Goal: Information Seeking & Learning: Learn about a topic

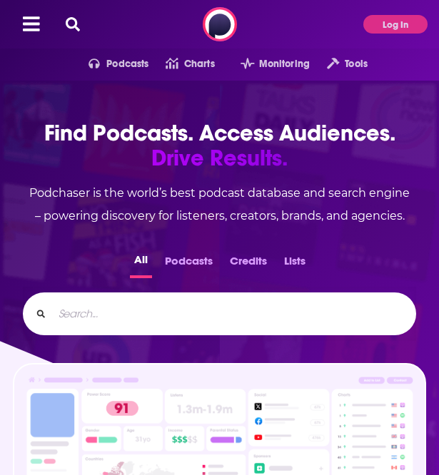
click at [63, 26] on button at bounding box center [72, 24] width 23 height 16
click at [120, 314] on input "Search..." at bounding box center [228, 313] width 351 height 23
type input "uktn"
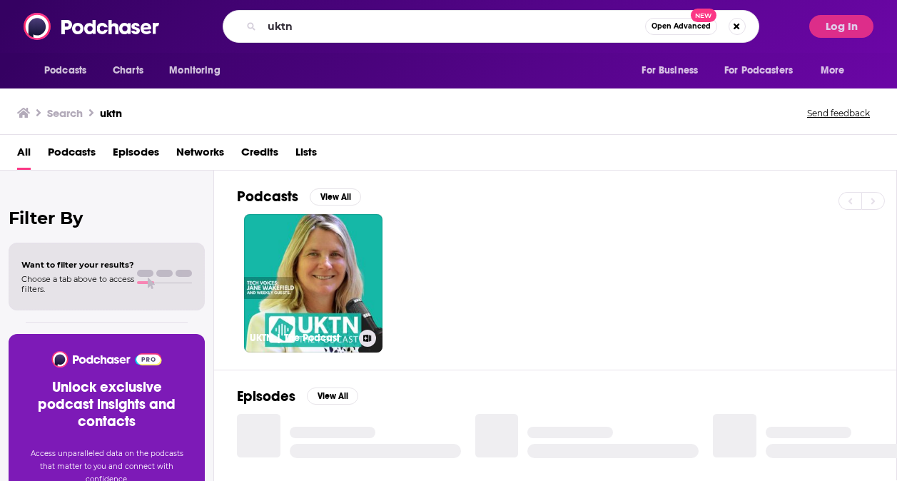
click at [312, 278] on link "UKTN | The Podcast" at bounding box center [313, 283] width 138 height 138
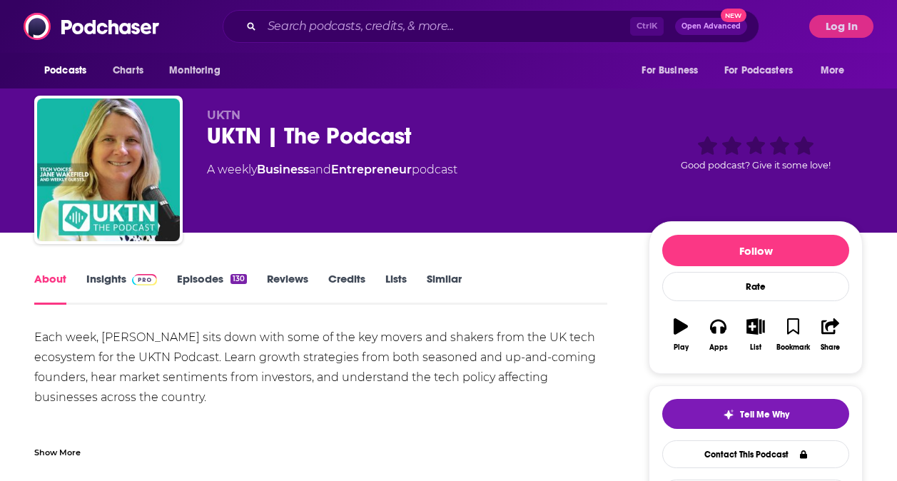
click at [100, 282] on link "Insights" at bounding box center [121, 288] width 71 height 33
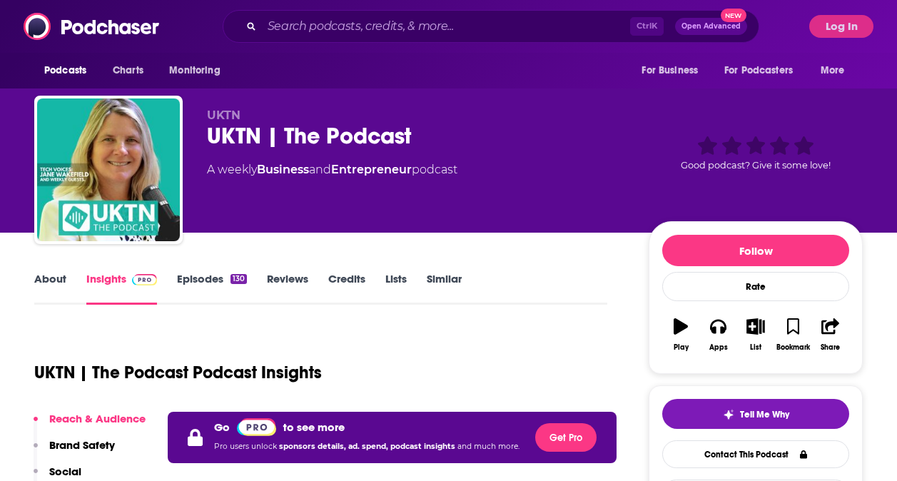
click at [189, 280] on link "Episodes 130" at bounding box center [212, 288] width 70 height 33
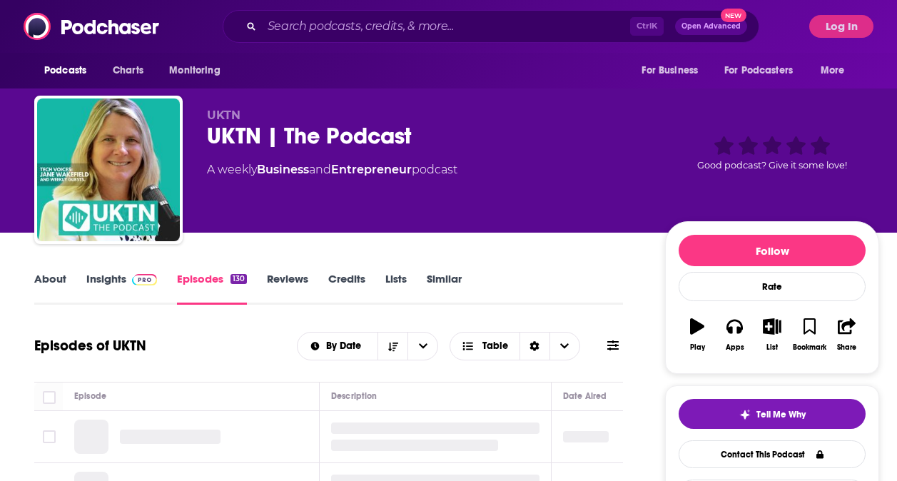
drag, startPoint x: 294, startPoint y: 278, endPoint x: 120, endPoint y: 303, distance: 175.9
click at [294, 278] on link "Reviews" at bounding box center [287, 288] width 41 height 33
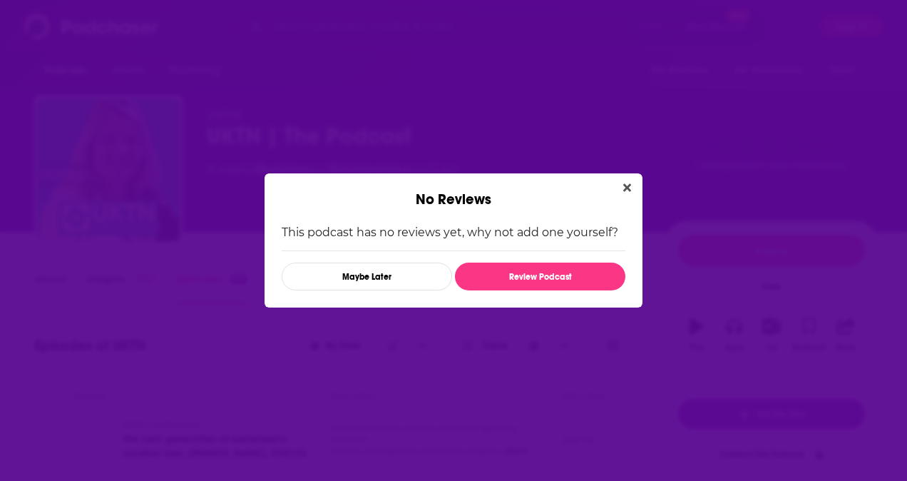
click at [438, 185] on icon "Close" at bounding box center [628, 188] width 8 height 8
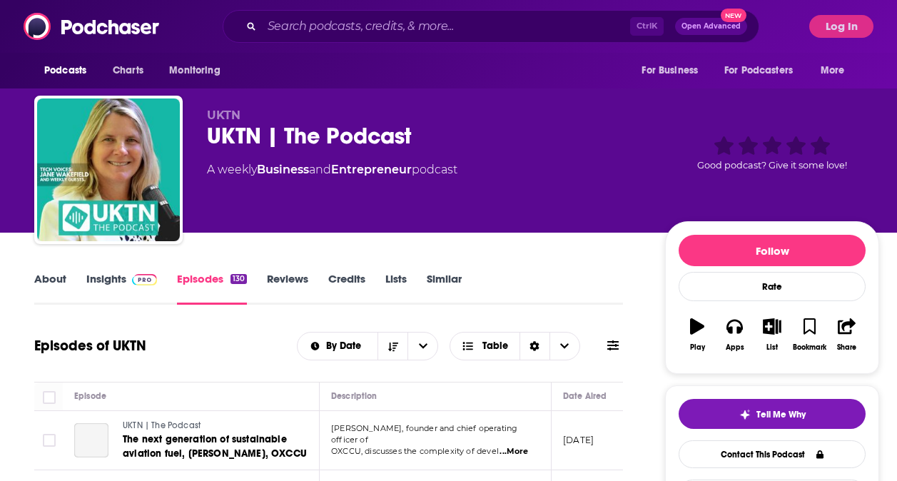
click at [60, 277] on link "About" at bounding box center [50, 288] width 32 height 33
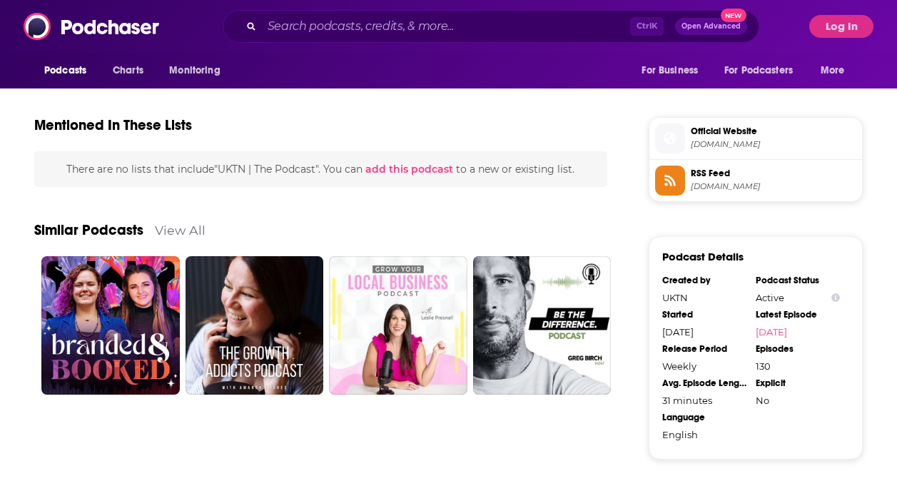
scroll to position [999, 0]
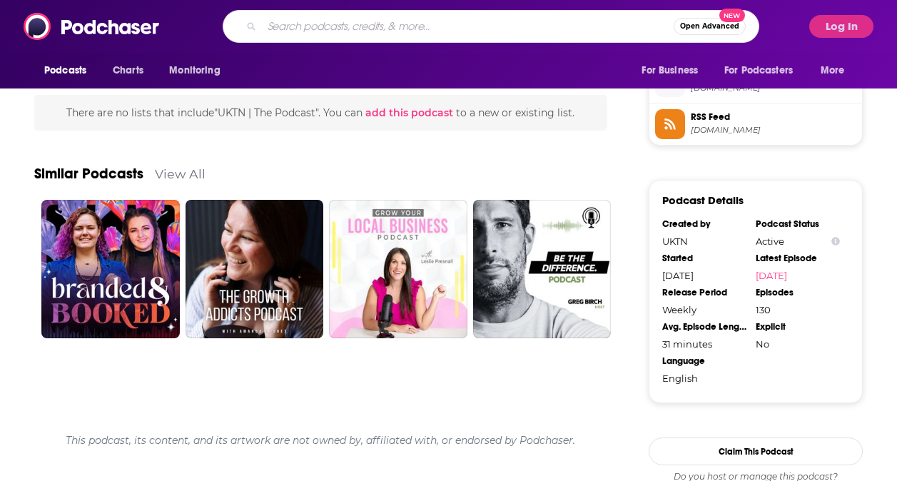
click at [349, 23] on input "Search podcasts, credits, & more..." at bounding box center [468, 26] width 412 height 23
type input "sifted"
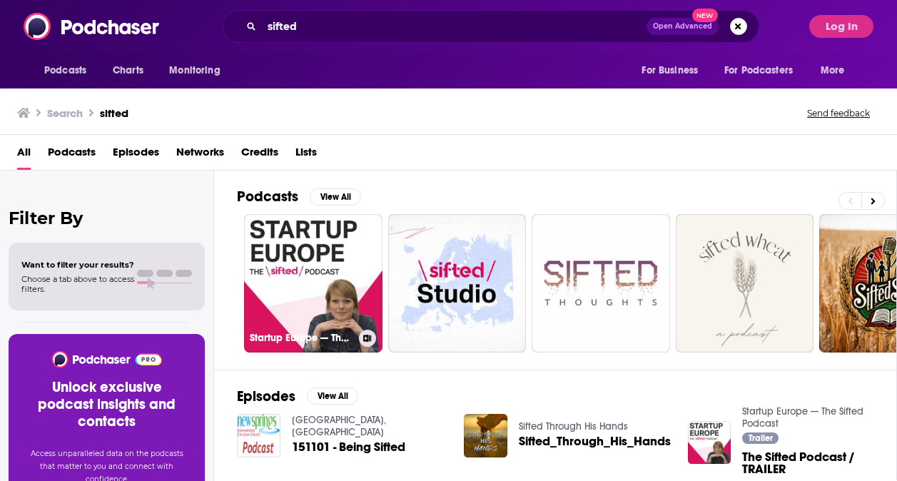
click at [328, 230] on link "Startup Europe — The Sifted Podcast" at bounding box center [313, 283] width 138 height 138
